Goal: Transaction & Acquisition: Purchase product/service

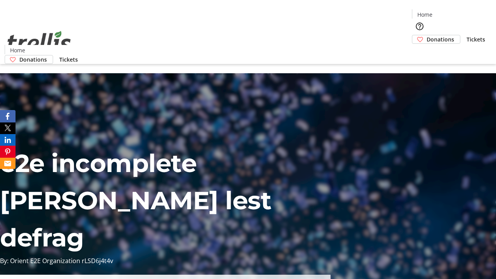
click at [427, 35] on span "Donations" at bounding box center [441, 39] width 28 height 8
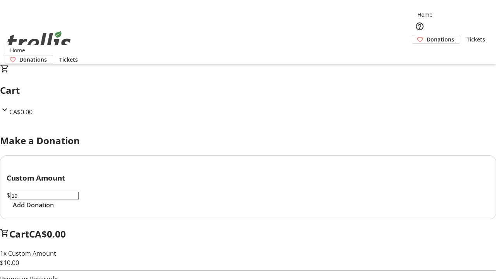
select select "CA"
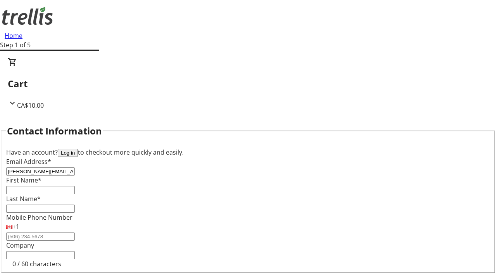
type input "[PERSON_NAME][EMAIL_ADDRESS][DOMAIN_NAME]"
type input "[PERSON_NAME]"
type input "[STREET_ADDRESS][PERSON_NAME]"
type input "Kelowna"
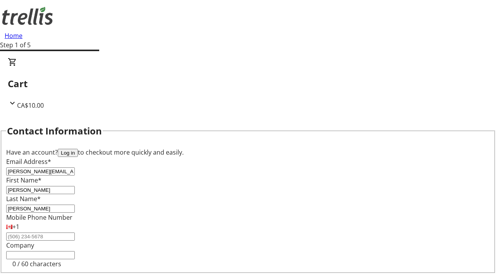
select select "BC"
type input "Kelowna"
type input "V1Y 0C2"
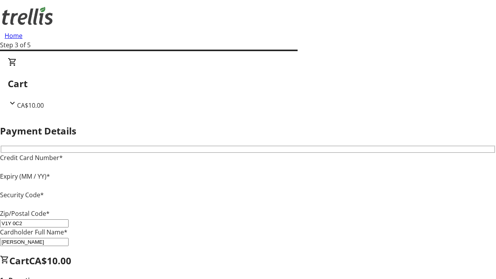
type input "V1Y 0C2"
